Goal: Communication & Community: Share content

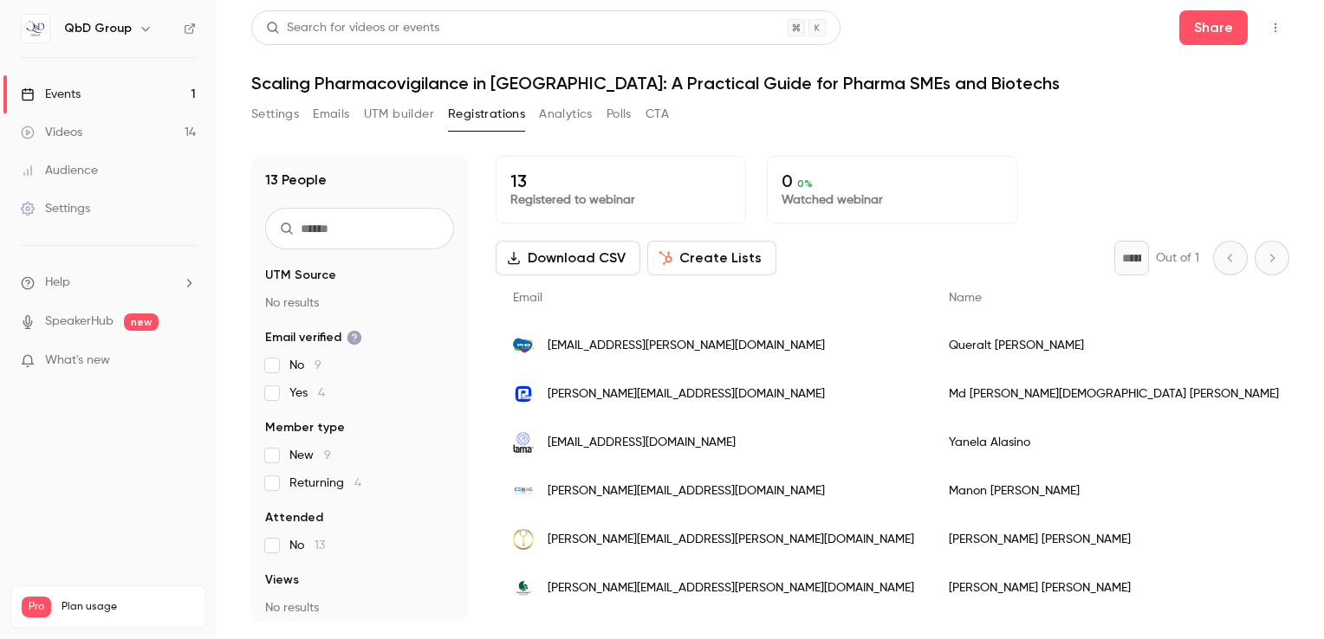
drag, startPoint x: 50, startPoint y: 121, endPoint x: 94, endPoint y: 160, distance: 58.3
click at [50, 121] on link "Videos 14" at bounding box center [108, 133] width 217 height 38
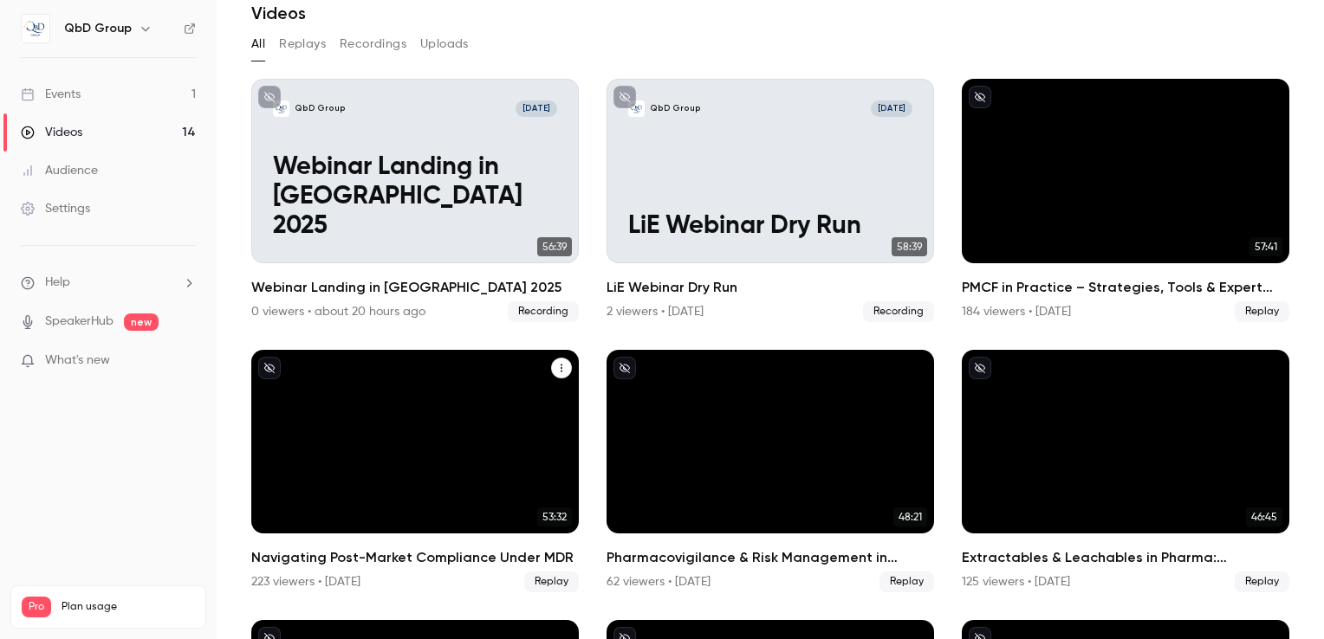
scroll to position [173, 0]
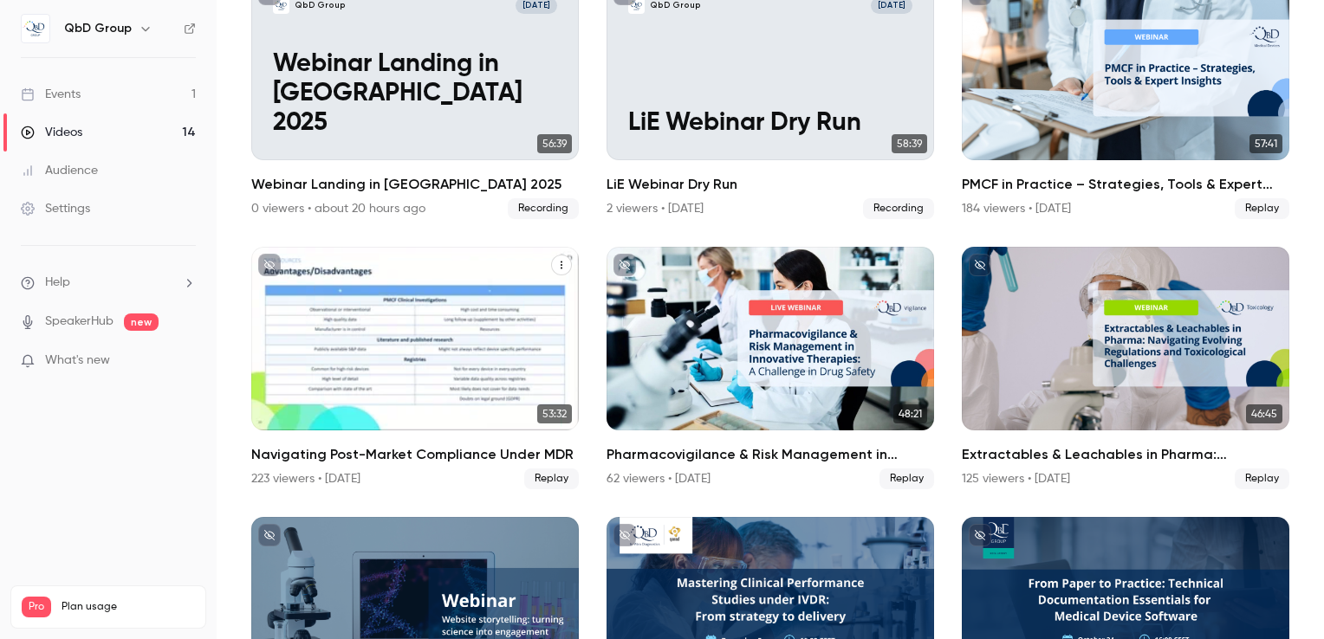
click at [559, 266] on icon "Navigating Post-Market Compliance Under MDR" at bounding box center [561, 265] width 10 height 10
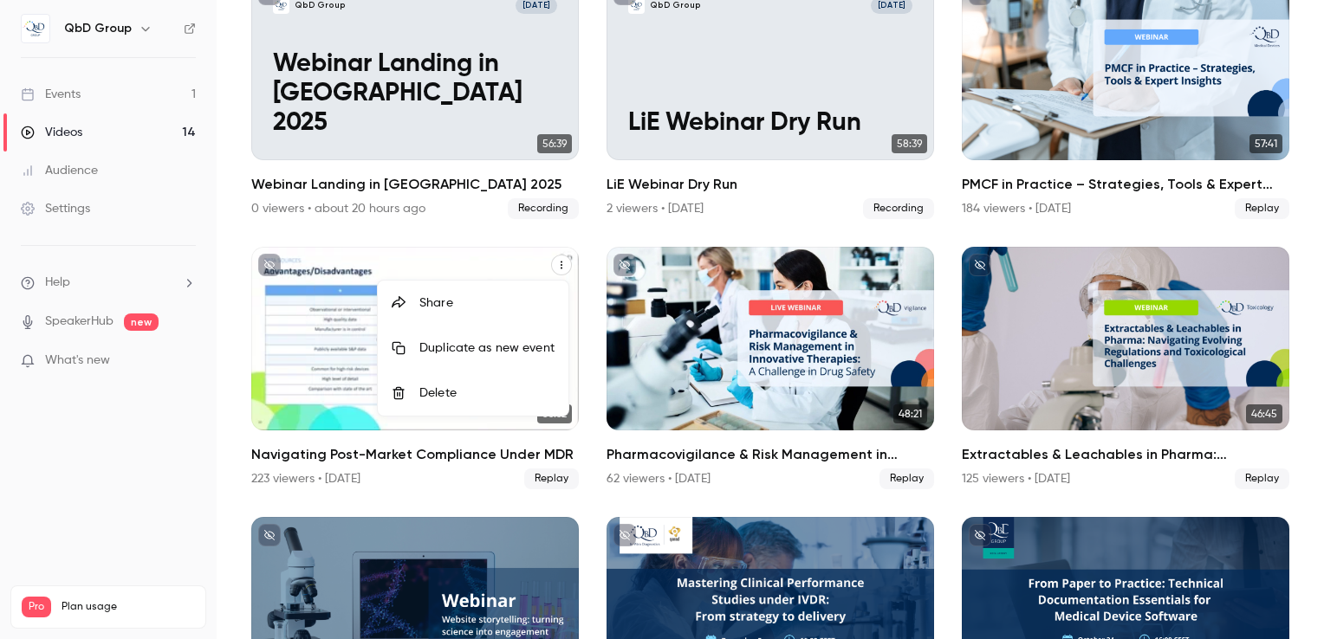
click at [434, 304] on div "Share" at bounding box center [486, 303] width 135 height 17
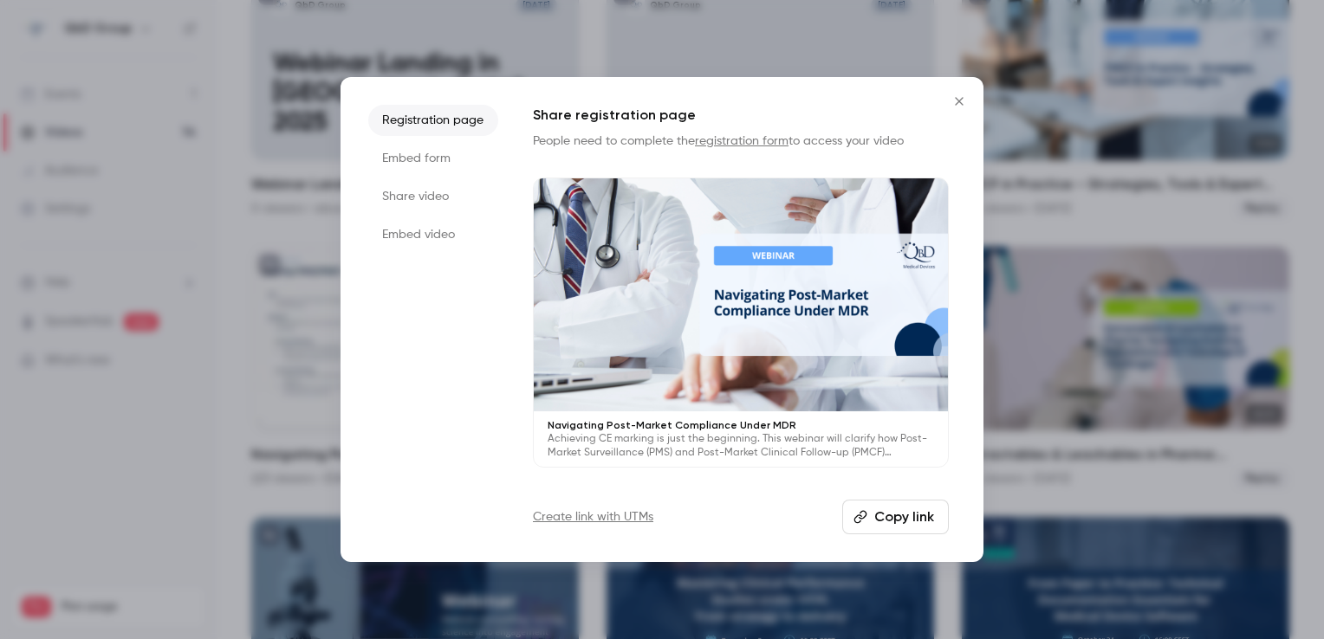
click at [877, 522] on button "Copy link" at bounding box center [895, 517] width 107 height 35
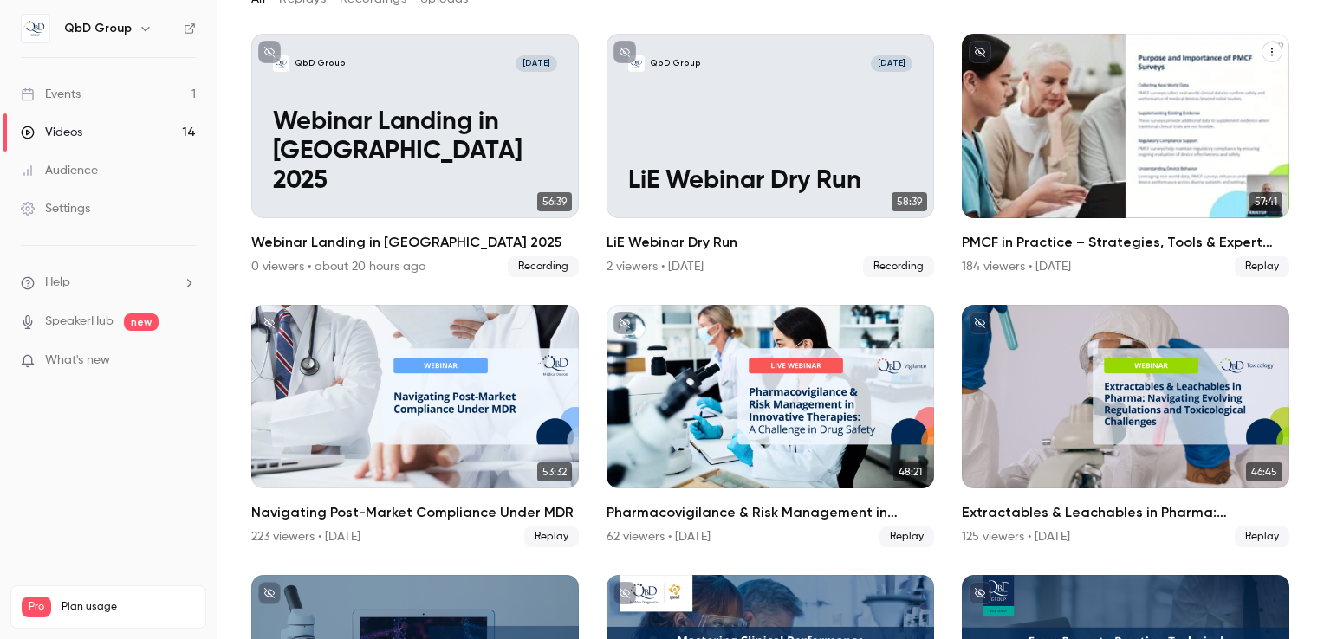
scroll to position [87, 0]
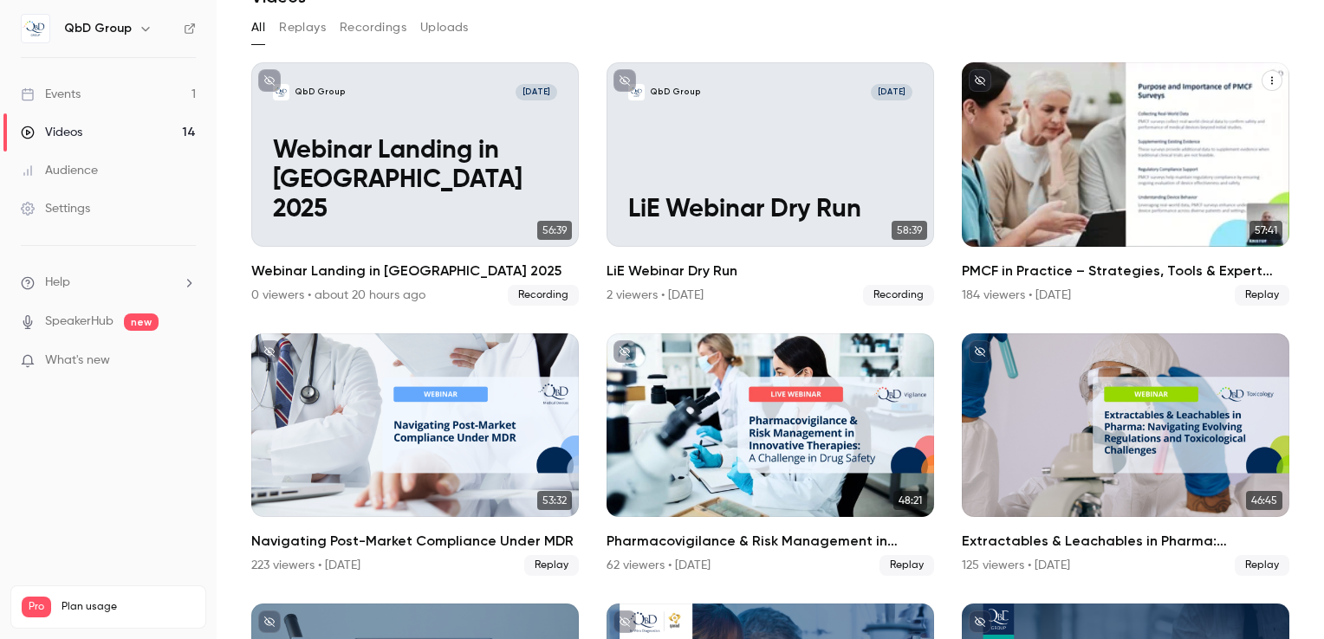
click at [1267, 81] on icon "PMCF in Practice – Strategies, Tools & Expert Insights" at bounding box center [1272, 80] width 10 height 10
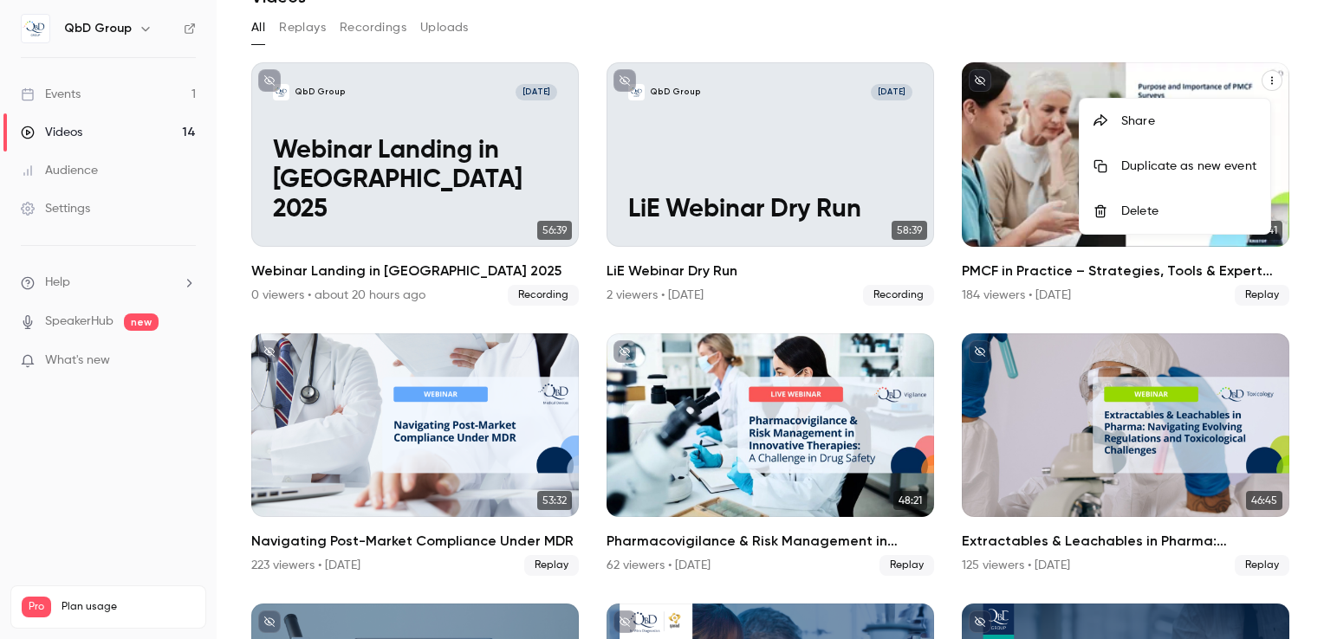
click at [1142, 111] on li "Share" at bounding box center [1175, 121] width 191 height 45
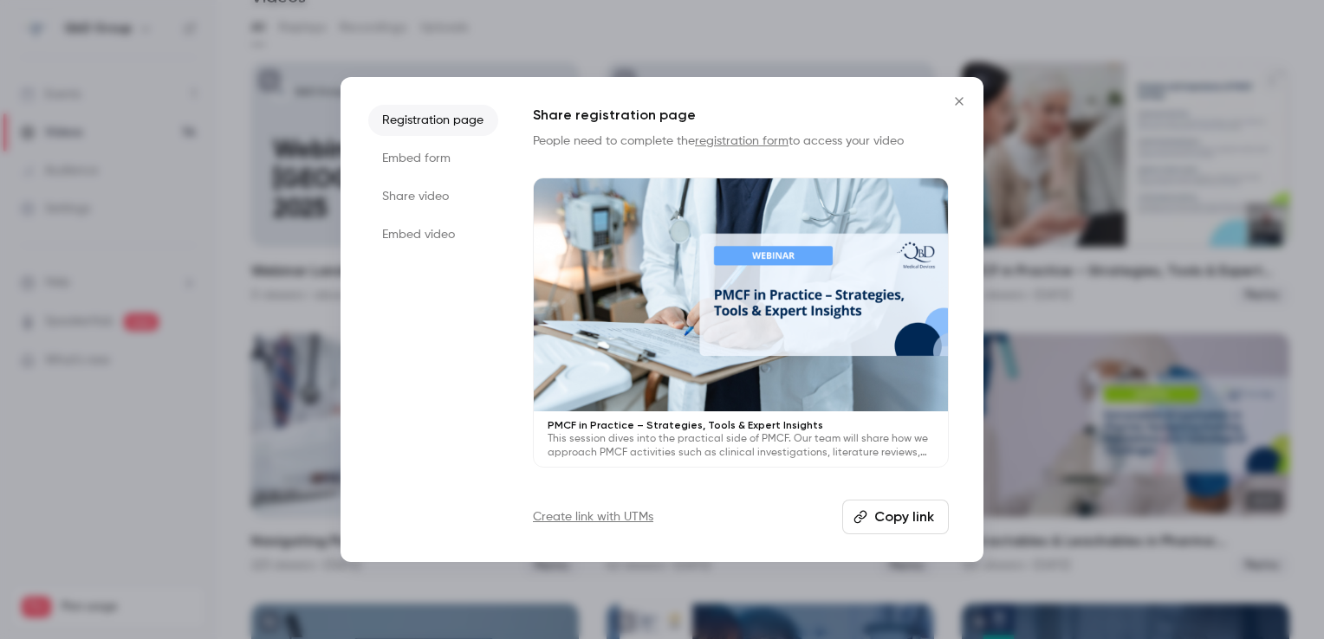
click at [870, 523] on button "Copy link" at bounding box center [895, 517] width 107 height 35
